Goal: Find specific page/section: Find specific page/section

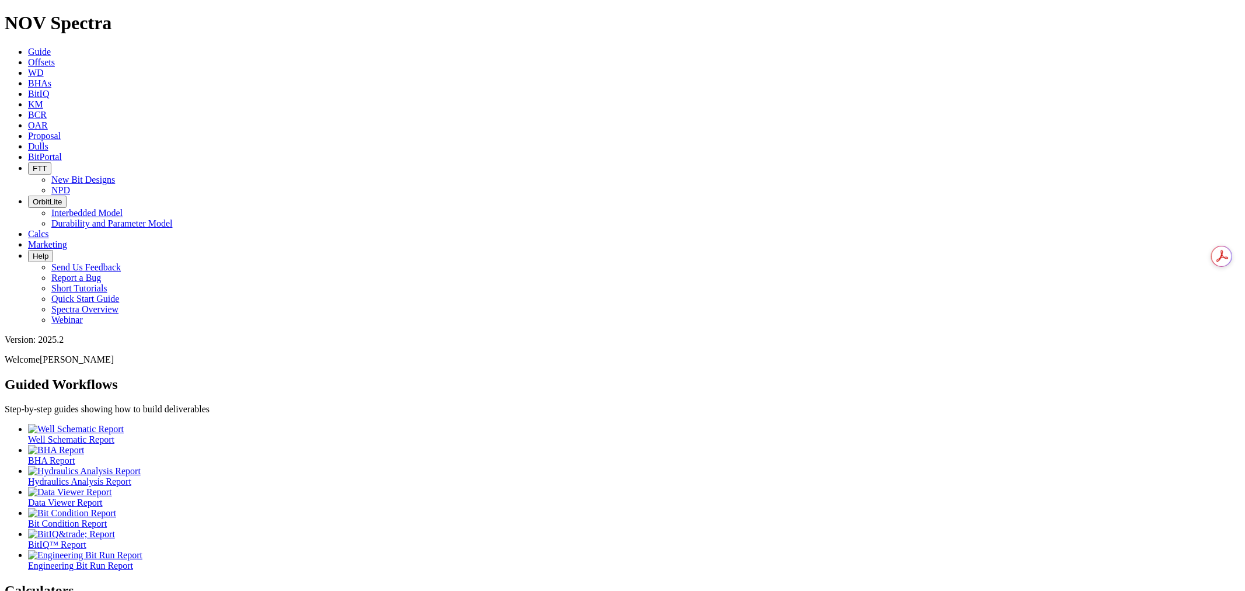
click at [28, 141] on icon at bounding box center [28, 146] width 0 height 10
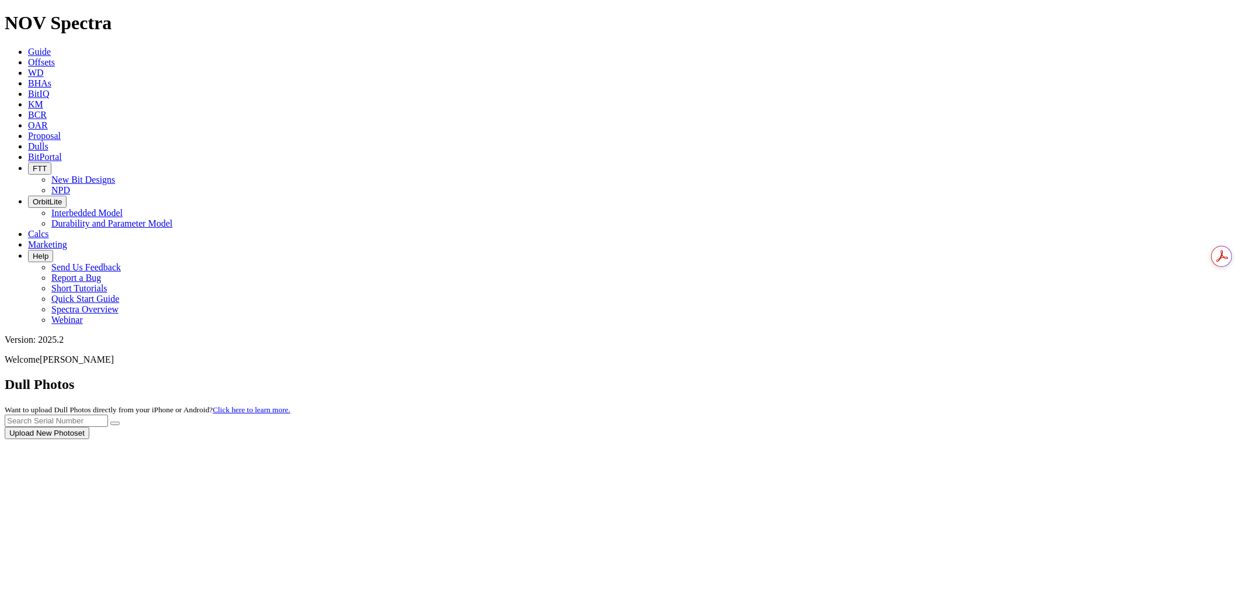
click at [1041, 439] on div at bounding box center [623, 439] width 1236 height 0
click at [1023, 439] on div at bounding box center [623, 439] width 1236 height 0
drag, startPoint x: 1014, startPoint y: 50, endPoint x: 1012, endPoint y: 56, distance: 6.1
click at [108, 414] on input "text" at bounding box center [56, 420] width 103 height 12
click at [110, 421] on button "submit" at bounding box center [114, 423] width 9 height 4
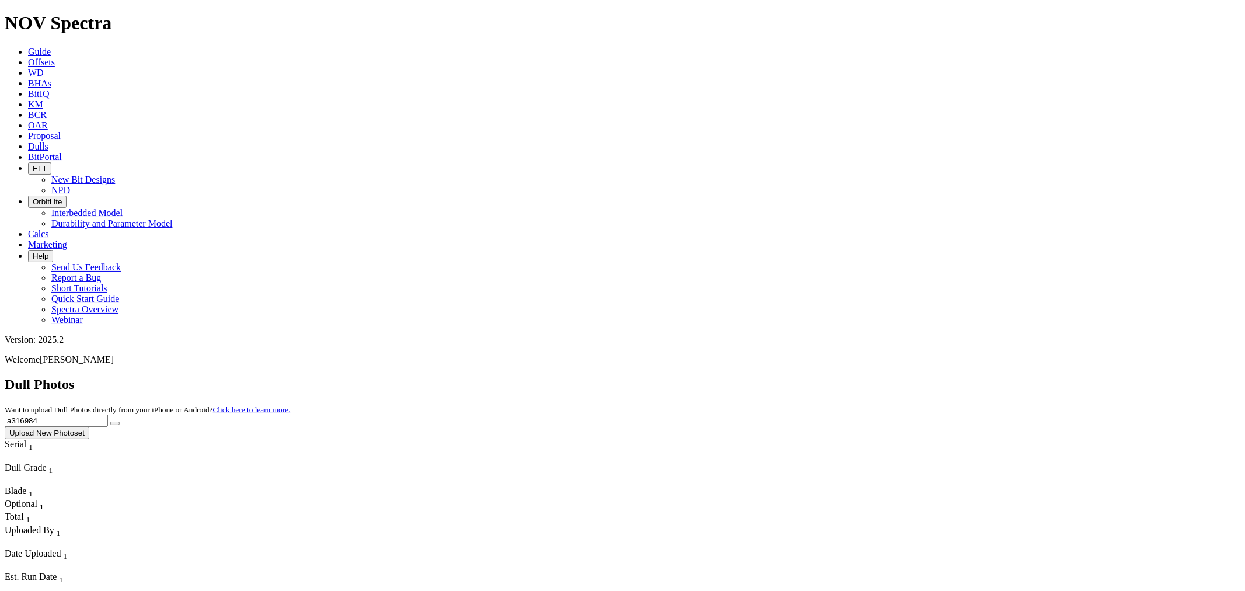
drag, startPoint x: 1008, startPoint y: 48, endPoint x: 881, endPoint y: 59, distance: 127.1
click at [885, 376] on div "Dull Photos Want to upload Dull Photos directly from your iPhone or Android? Cl…" at bounding box center [623, 407] width 1236 height 62
type input "A321240"
click at [110, 421] on button "submit" at bounding box center [114, 423] width 9 height 4
click at [89, 427] on button "Upload New Photoset" at bounding box center [47, 433] width 85 height 12
